Goal: Check status: Check status

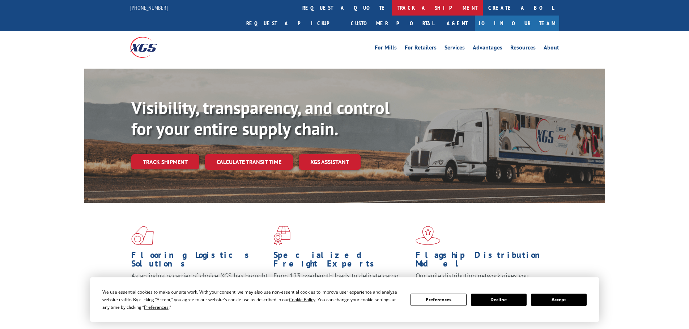
click at [392, 8] on link "track a shipment" at bounding box center [437, 8] width 91 height 16
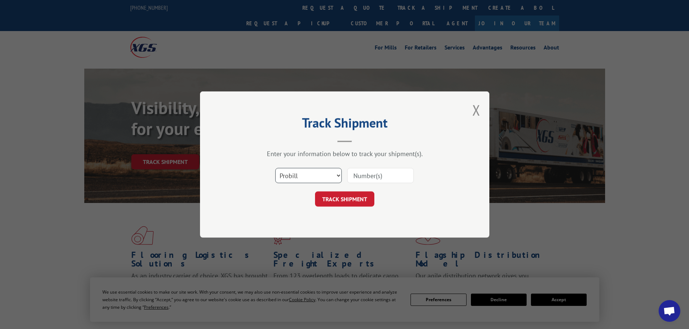
click at [306, 175] on select "Select category... Probill BOL PO" at bounding box center [308, 175] width 67 height 15
select select "po"
click at [275, 168] on select "Select category... Probill BOL PO" at bounding box center [308, 175] width 67 height 15
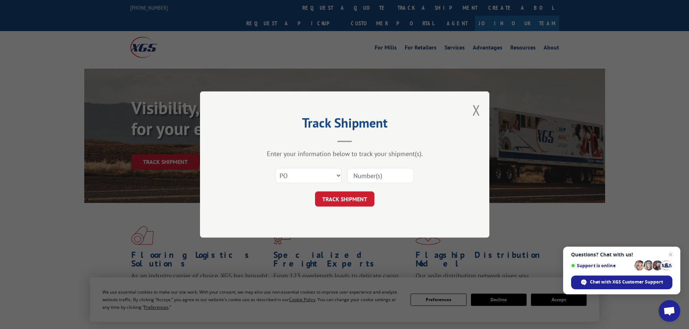
drag, startPoint x: 363, startPoint y: 173, endPoint x: 356, endPoint y: 176, distance: 7.1
click at [363, 174] on input at bounding box center [380, 175] width 67 height 15
type input "20542451"
click button "TRACK SHIPMENT" at bounding box center [344, 199] width 59 height 15
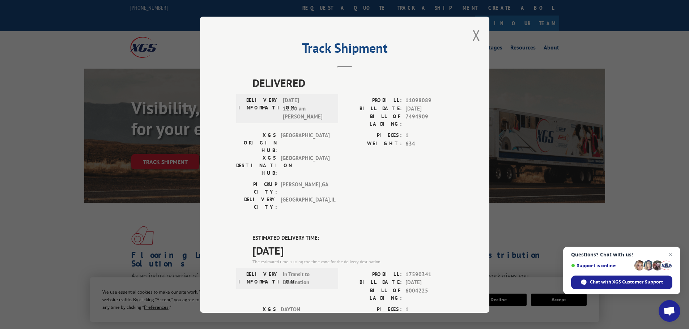
scroll to position [36, 0]
